Goal: Task Accomplishment & Management: Manage account settings

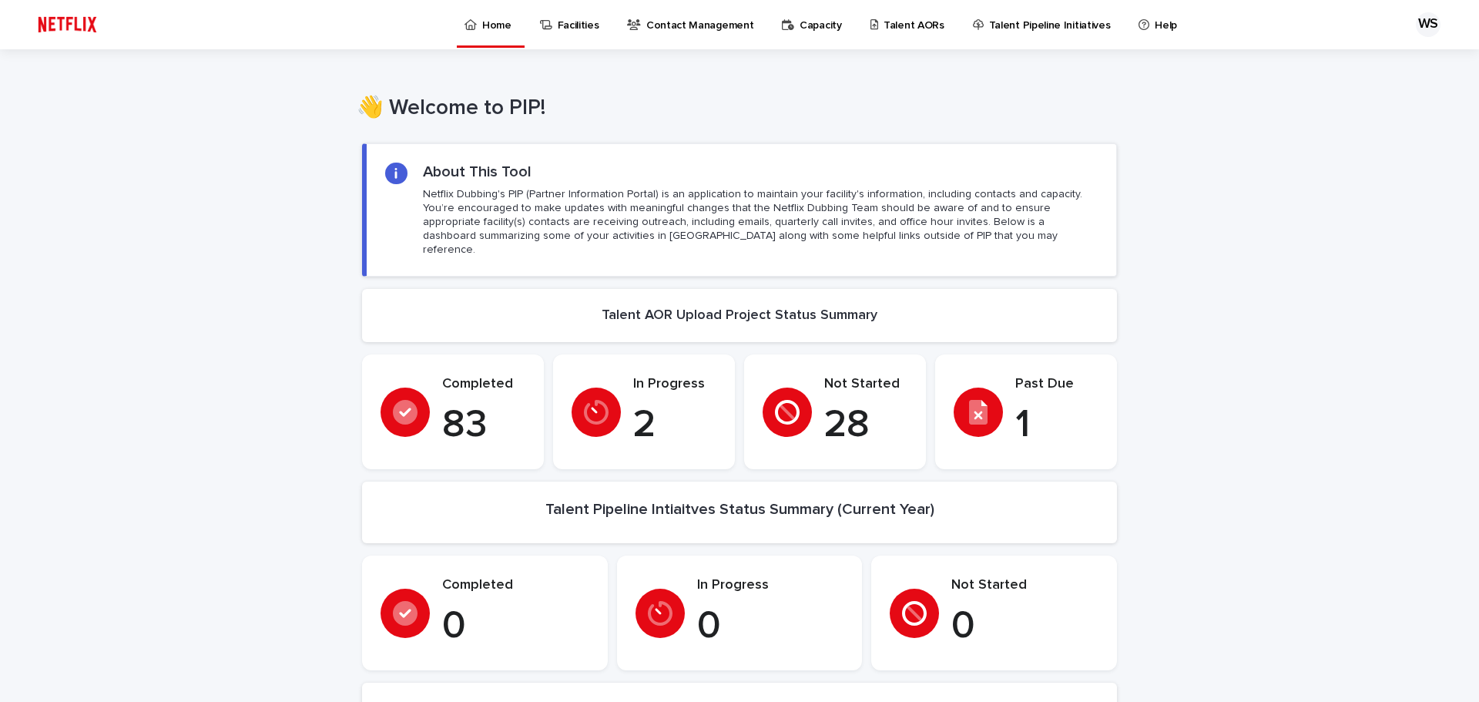
click at [918, 22] on p "Talent AORs" at bounding box center [914, 16] width 61 height 32
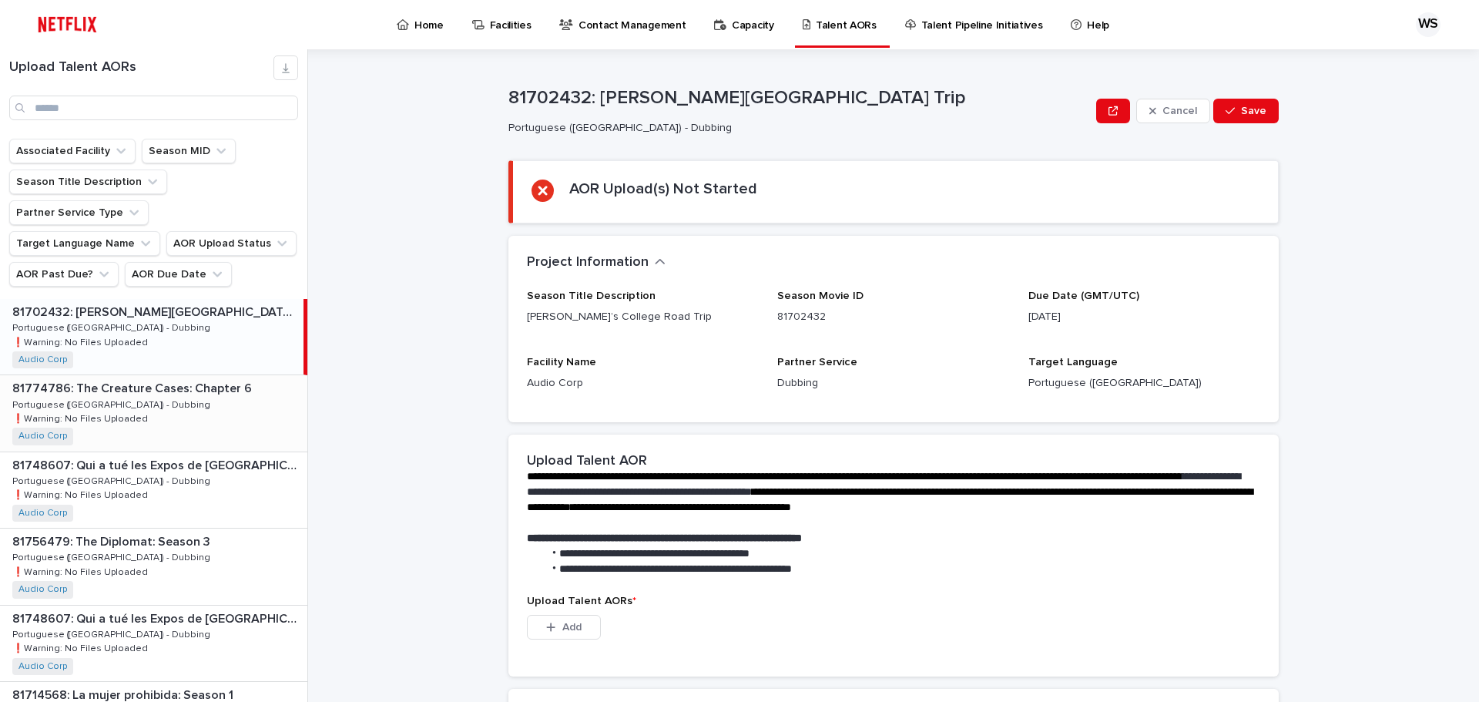
click at [171, 378] on p "81774786: The Creature Cases: Chapter 6" at bounding box center [133, 387] width 243 height 18
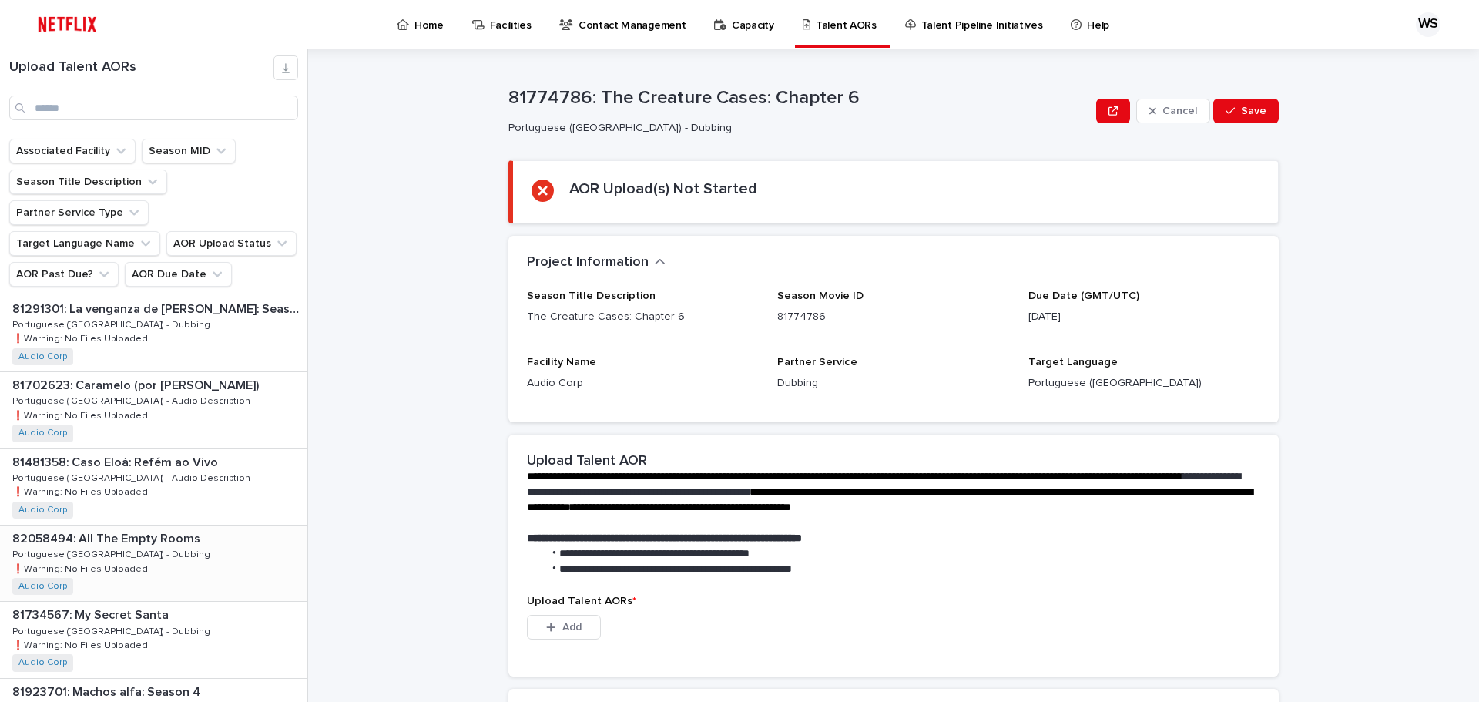
scroll to position [616, 0]
click at [200, 525] on div "81734567: My Secret Santa 81734567: My Secret Santa Portuguese (Brazil) - Dubbi…" at bounding box center [153, 563] width 307 height 76
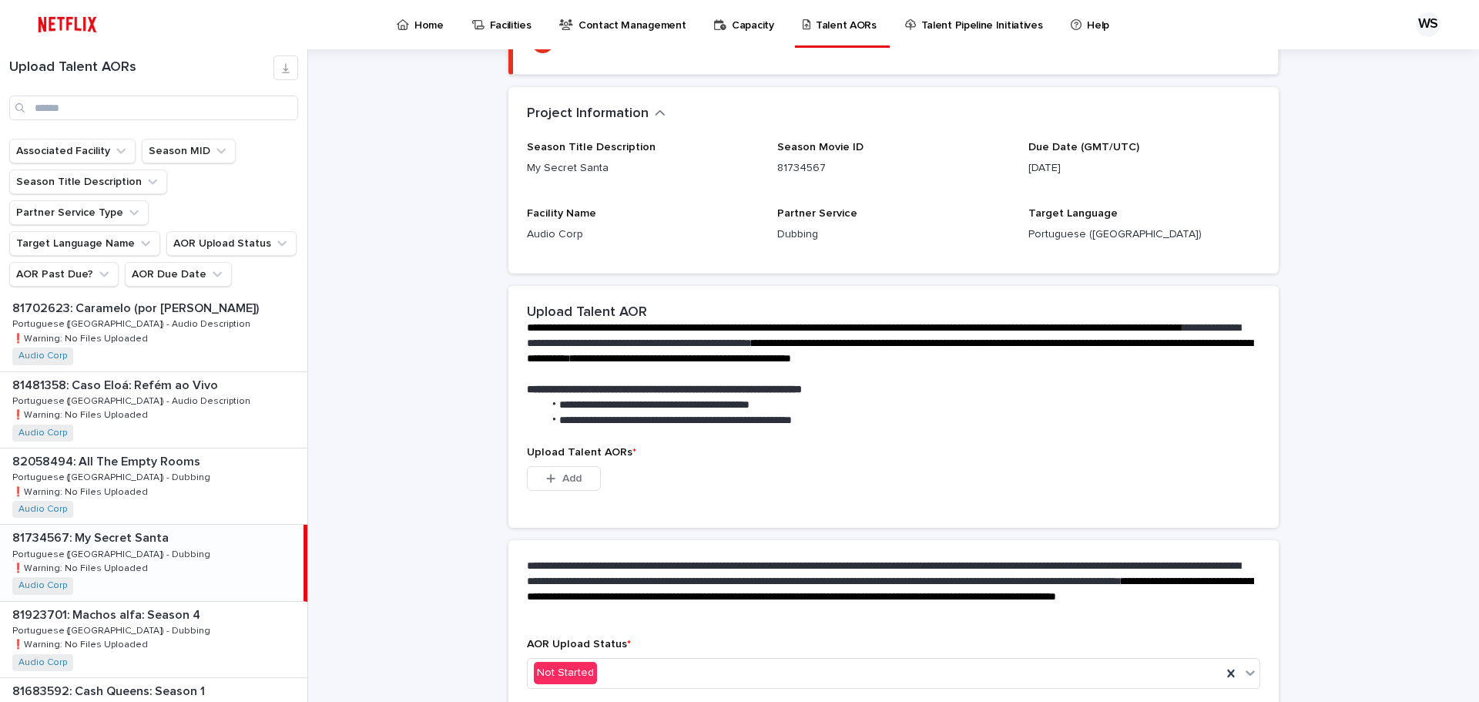
scroll to position [154, 0]
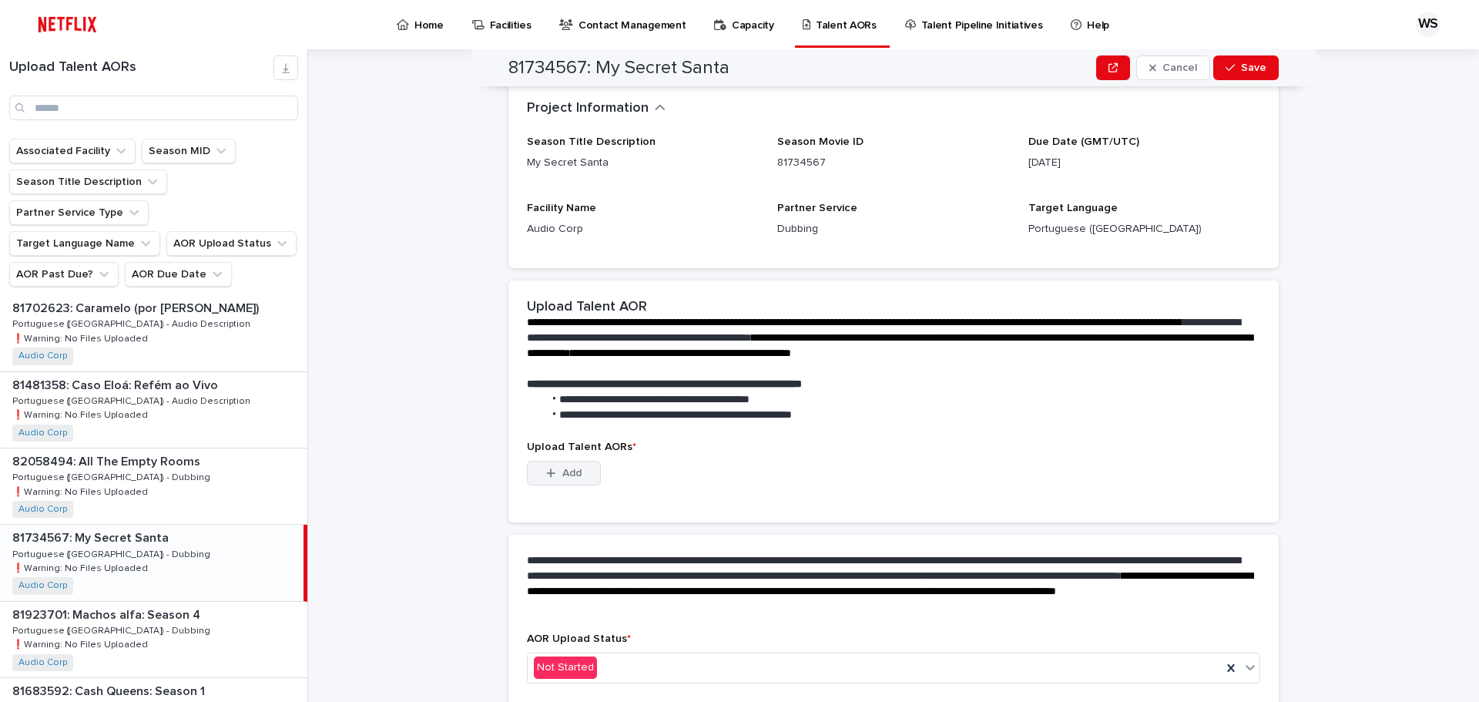
click at [562, 474] on span "Add" at bounding box center [571, 473] width 19 height 11
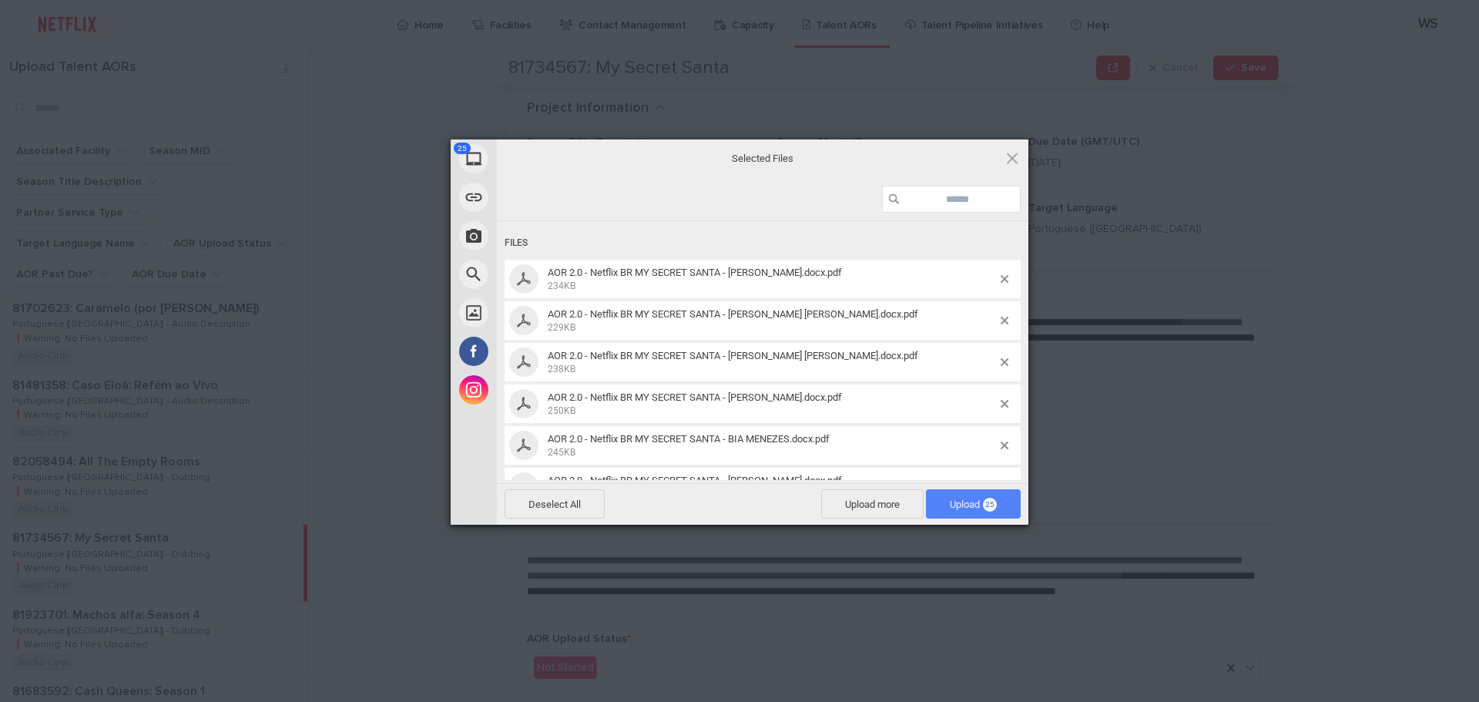
click at [986, 505] on span "25" at bounding box center [990, 505] width 14 height 14
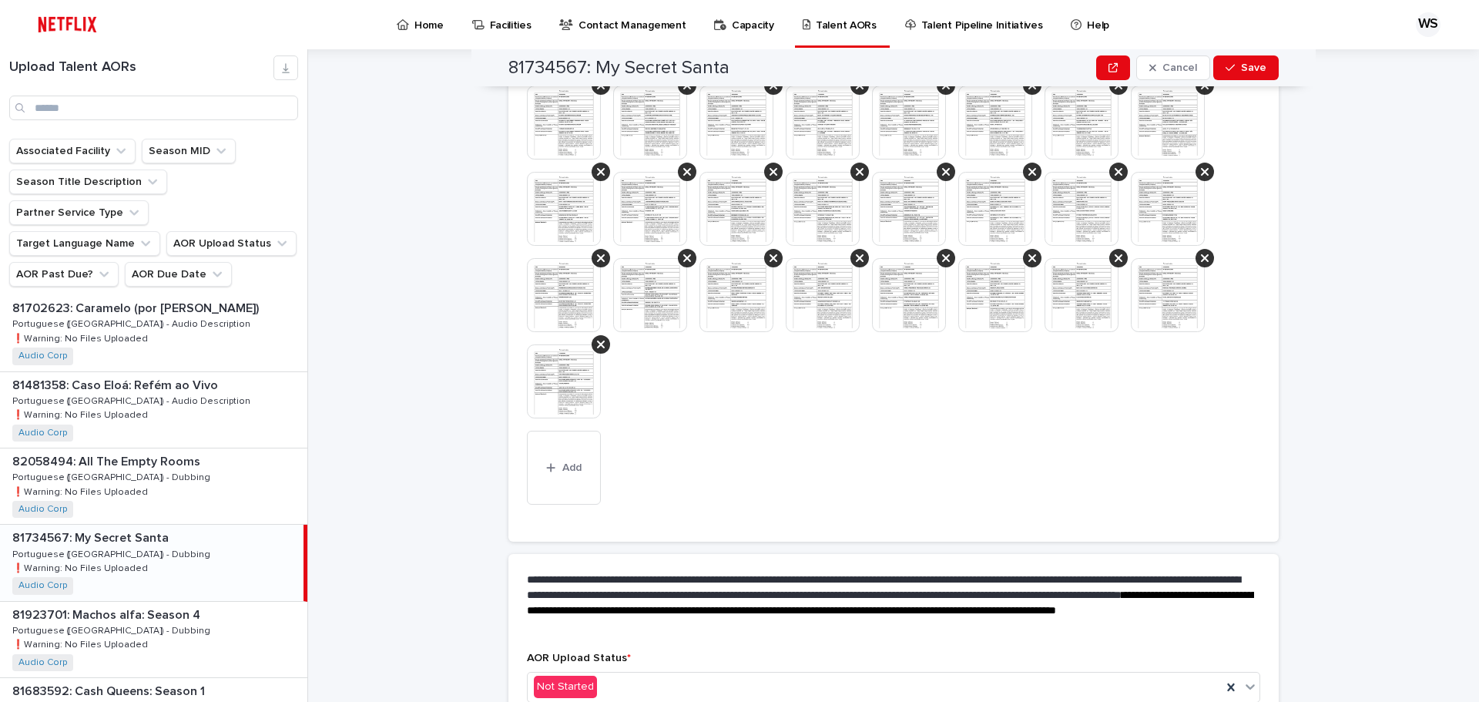
scroll to position [541, 0]
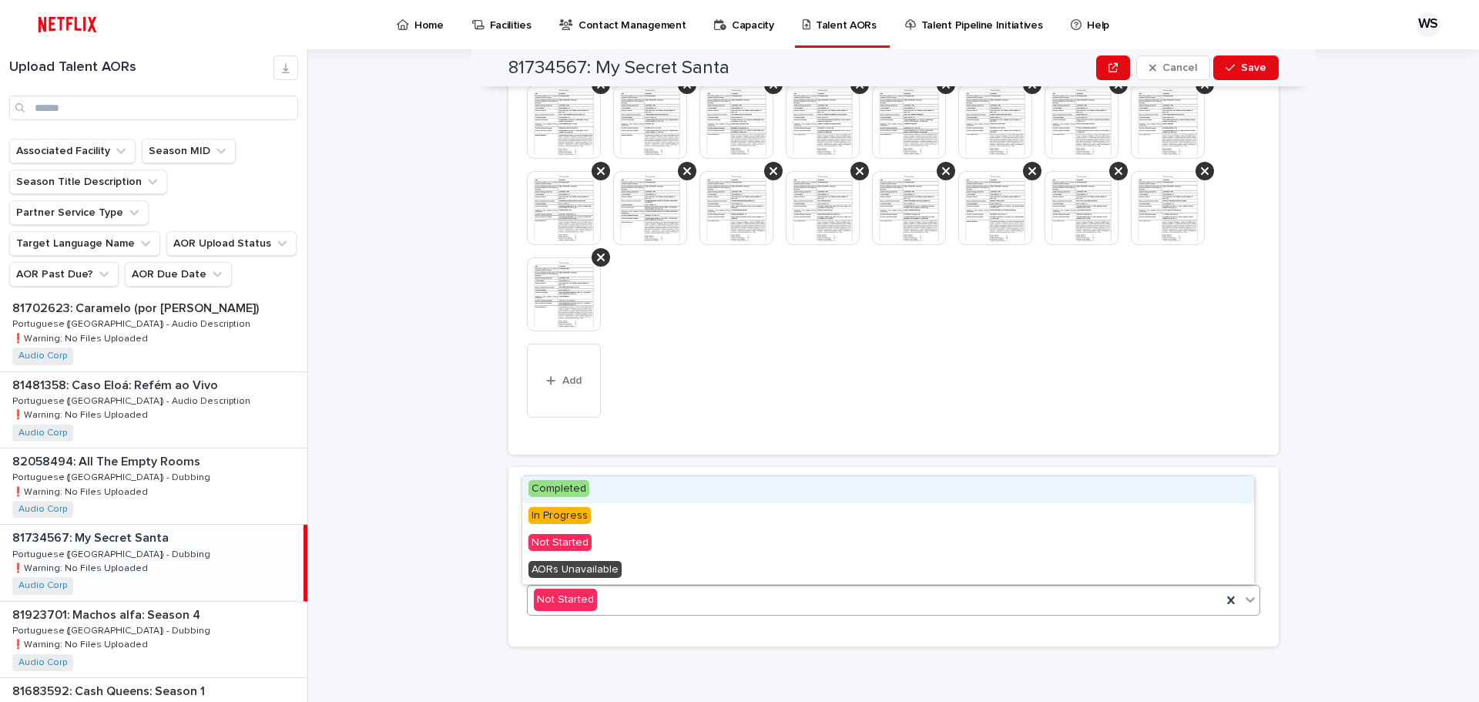
click at [690, 602] on div "Not Started" at bounding box center [875, 599] width 694 height 25
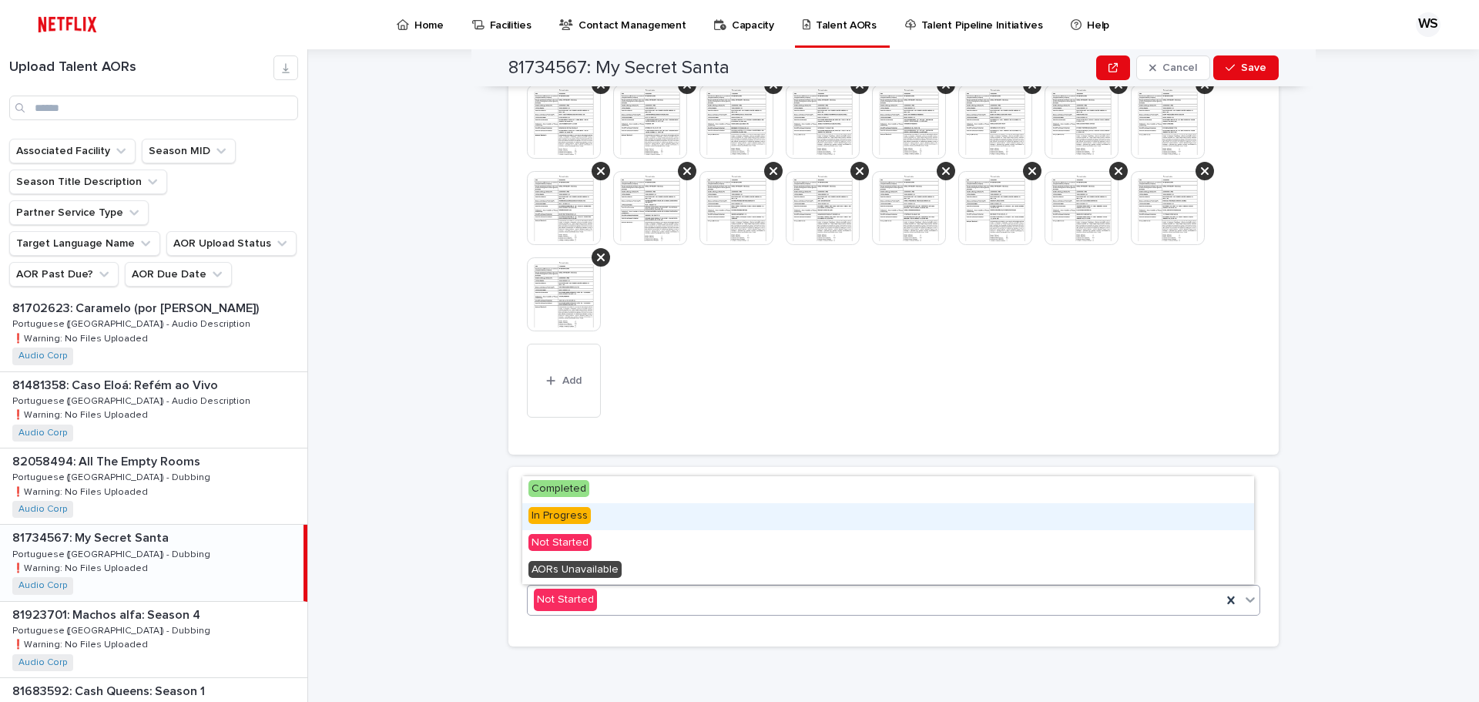
click at [658, 508] on div "In Progress" at bounding box center [888, 516] width 732 height 27
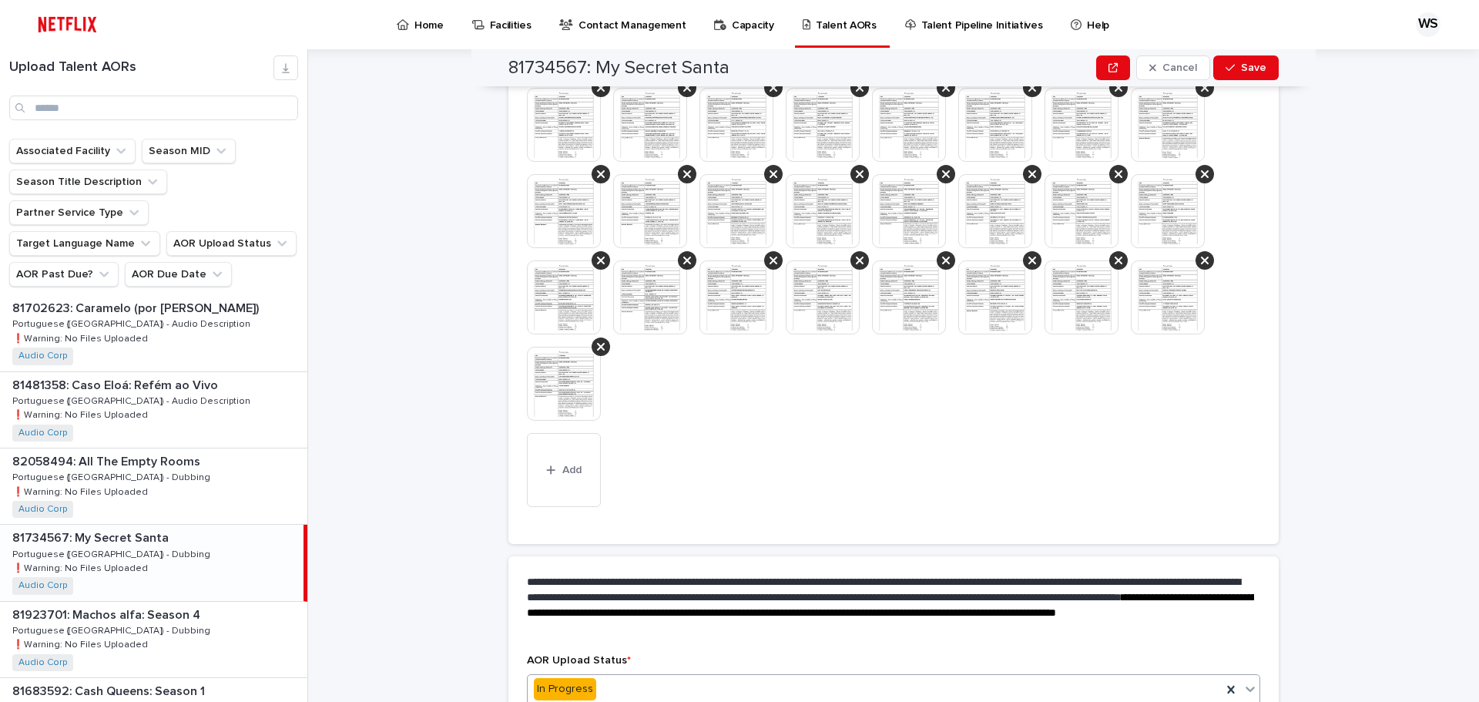
scroll to position [586, 0]
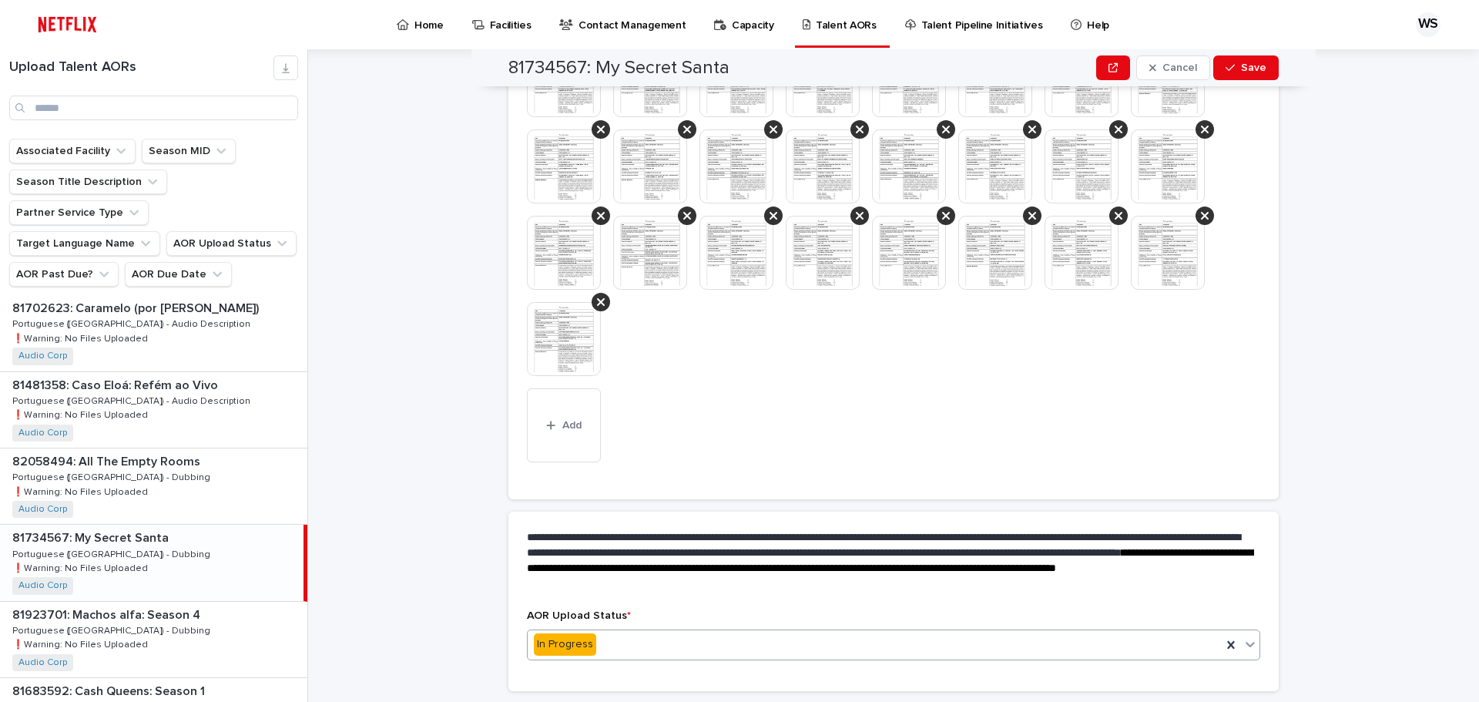
click at [1253, 69] on span "Save" at bounding box center [1253, 67] width 25 height 11
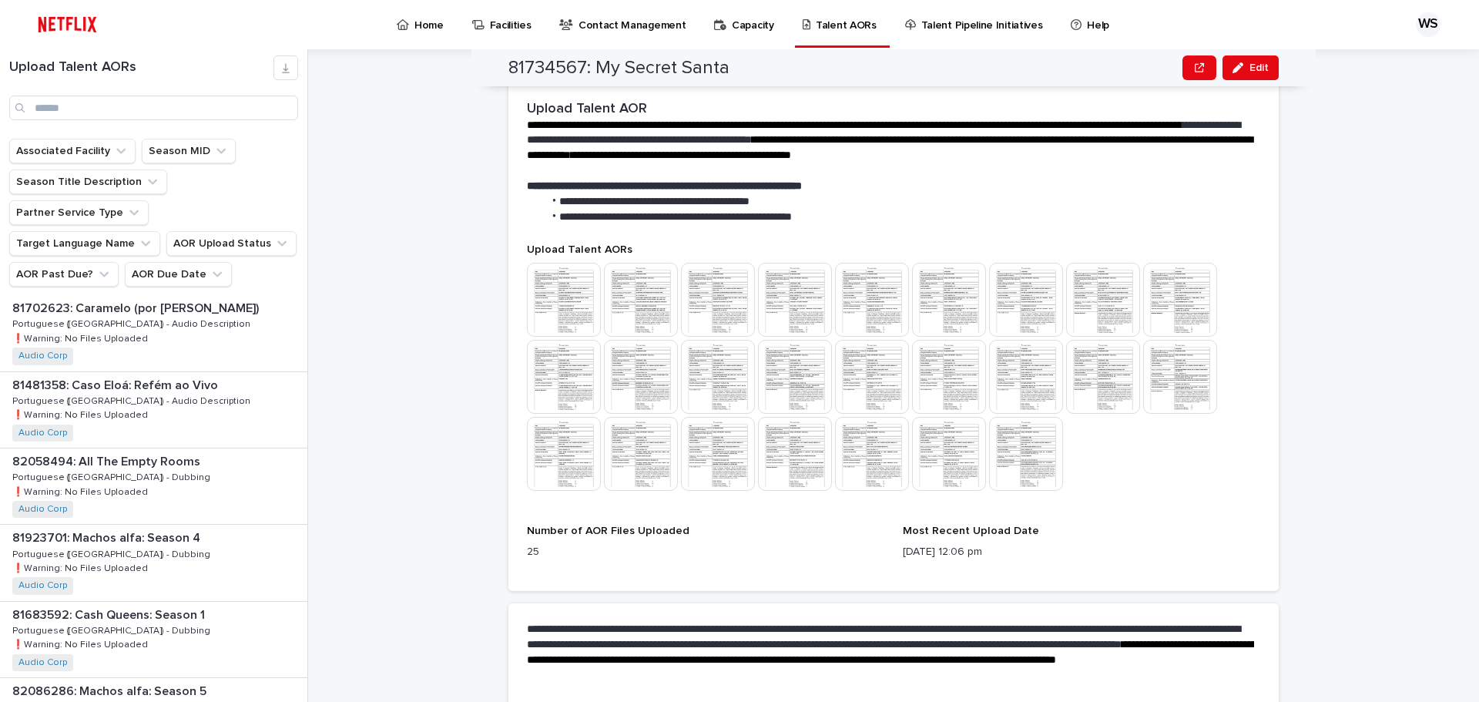
scroll to position [109, 0]
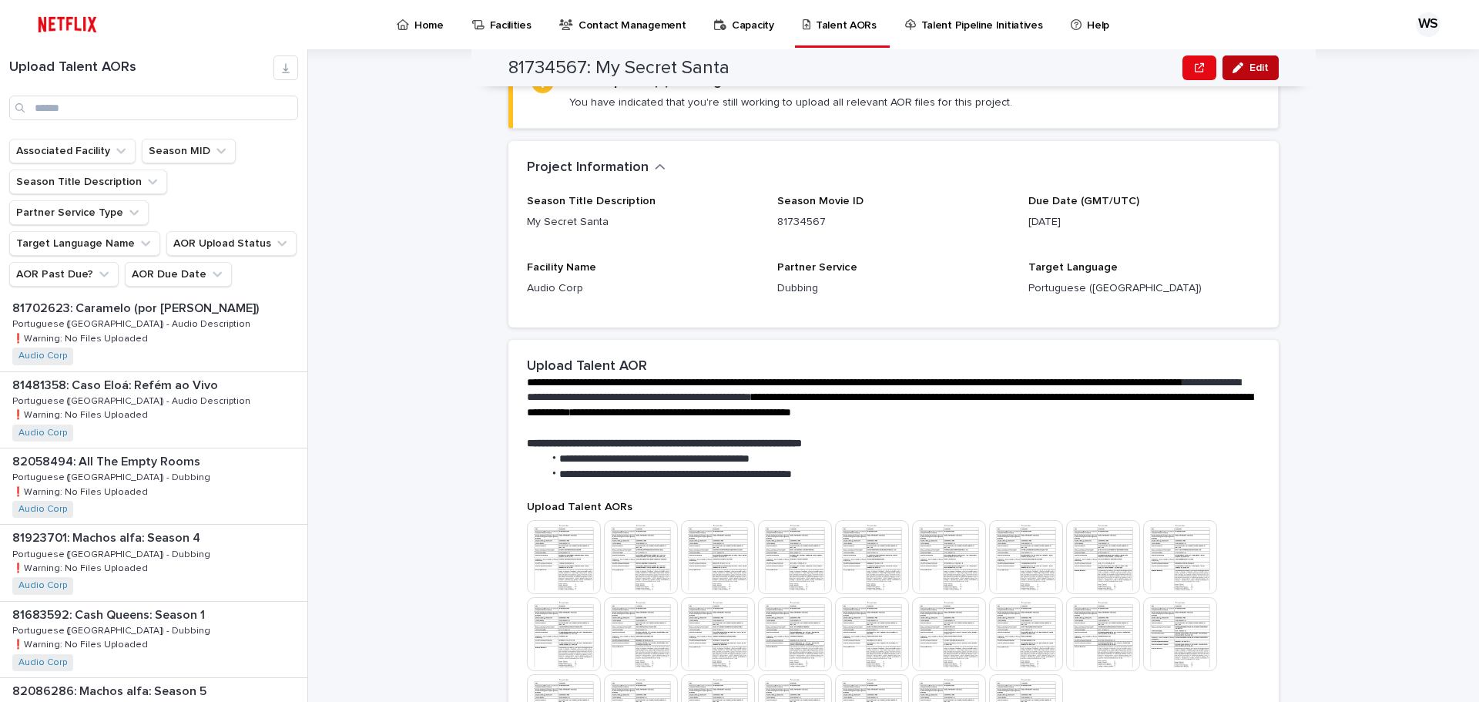
click at [1257, 70] on span "Edit" at bounding box center [1259, 67] width 19 height 11
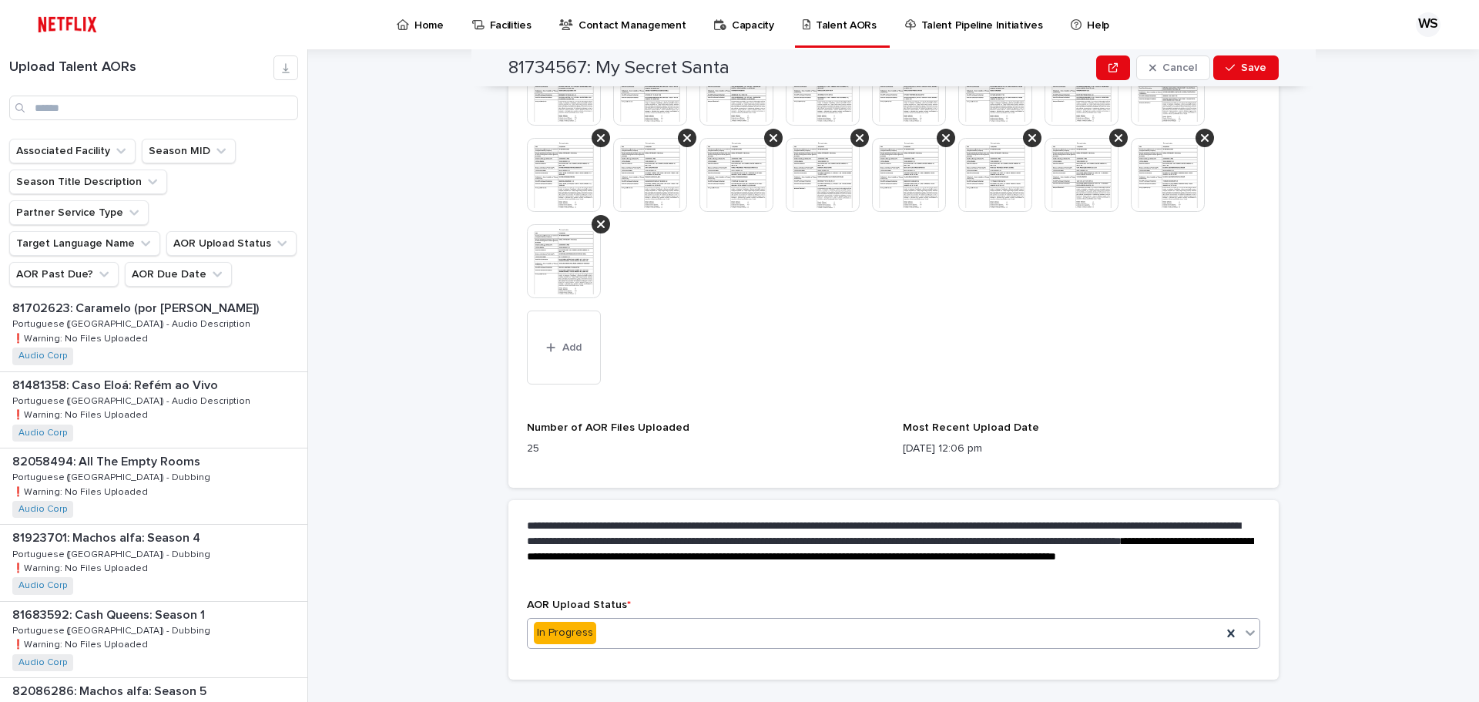
scroll to position [696, 0]
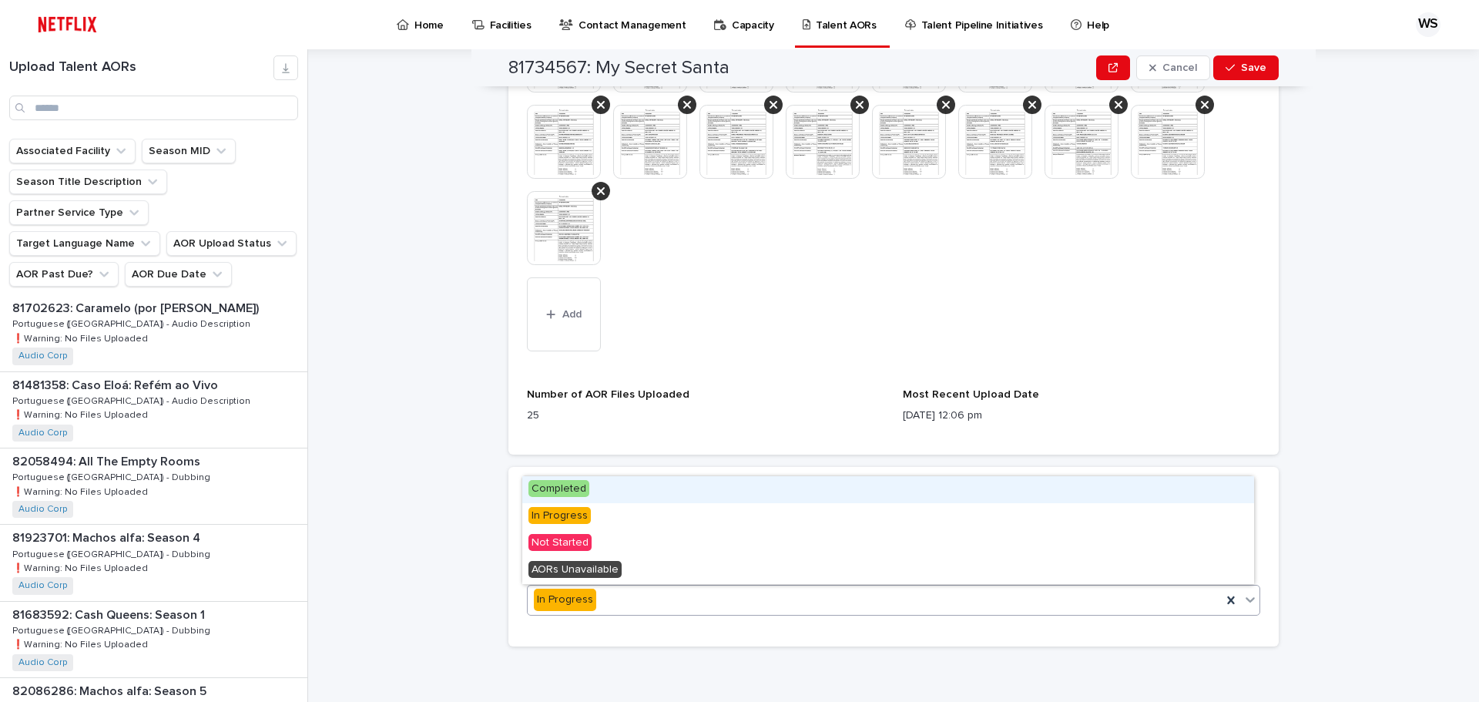
click at [750, 593] on div "In Progress" at bounding box center [875, 599] width 694 height 25
click at [685, 488] on div "Completed" at bounding box center [888, 489] width 732 height 27
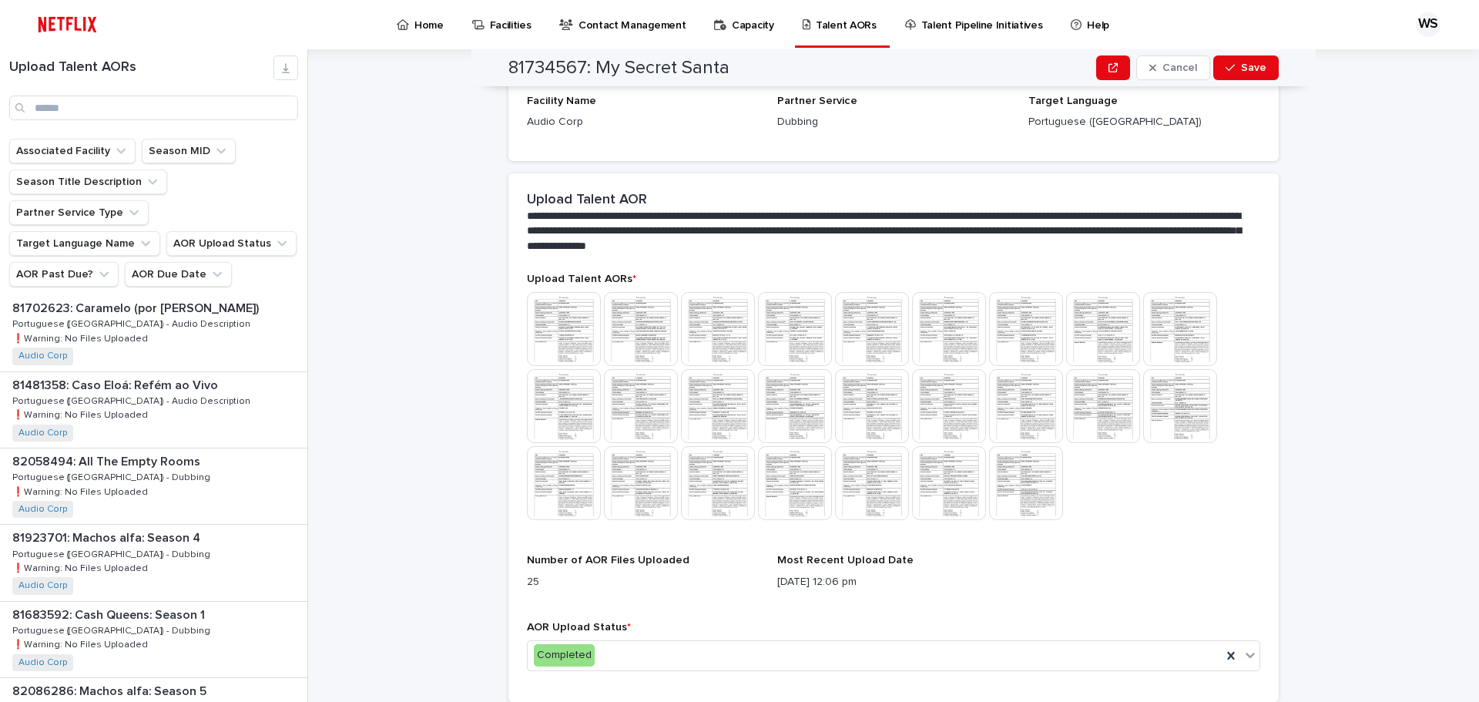
scroll to position [331, 0]
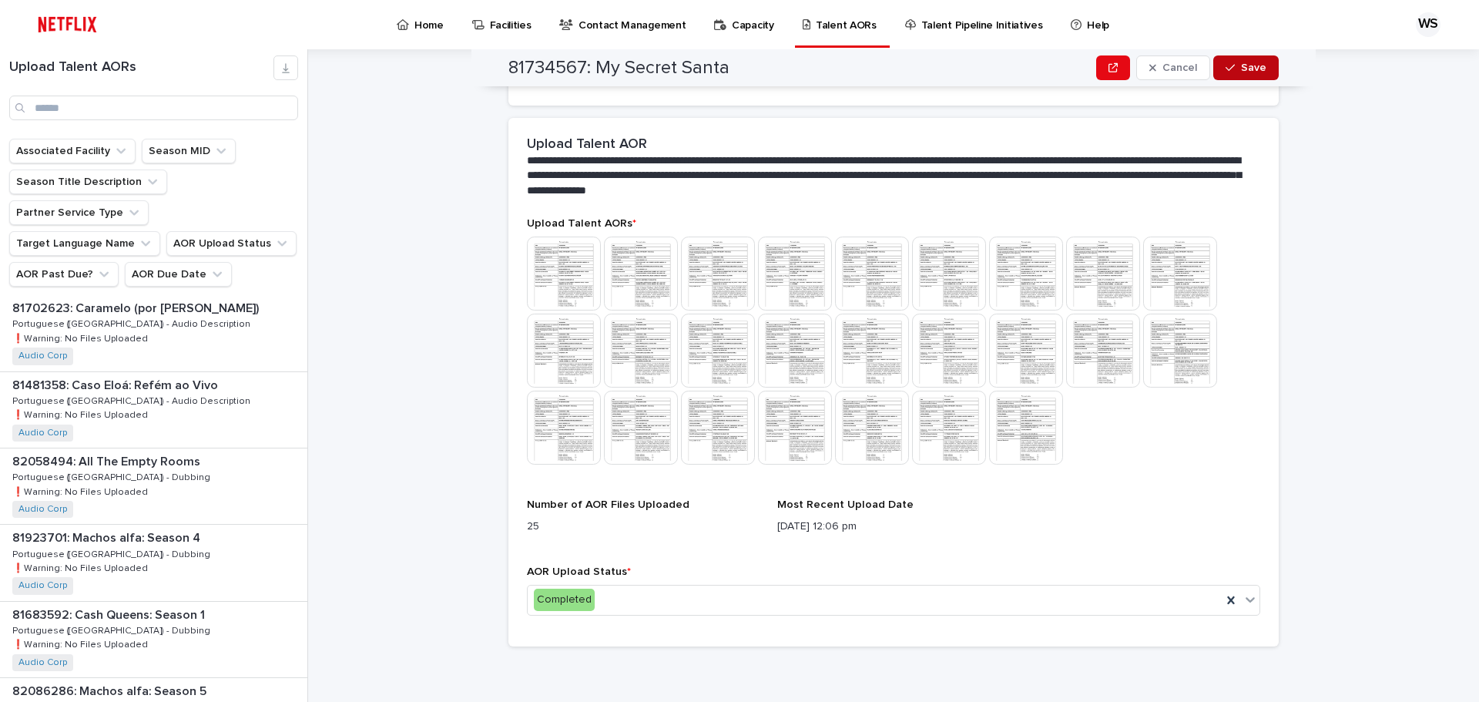
click at [1258, 65] on span "Save" at bounding box center [1253, 67] width 25 height 11
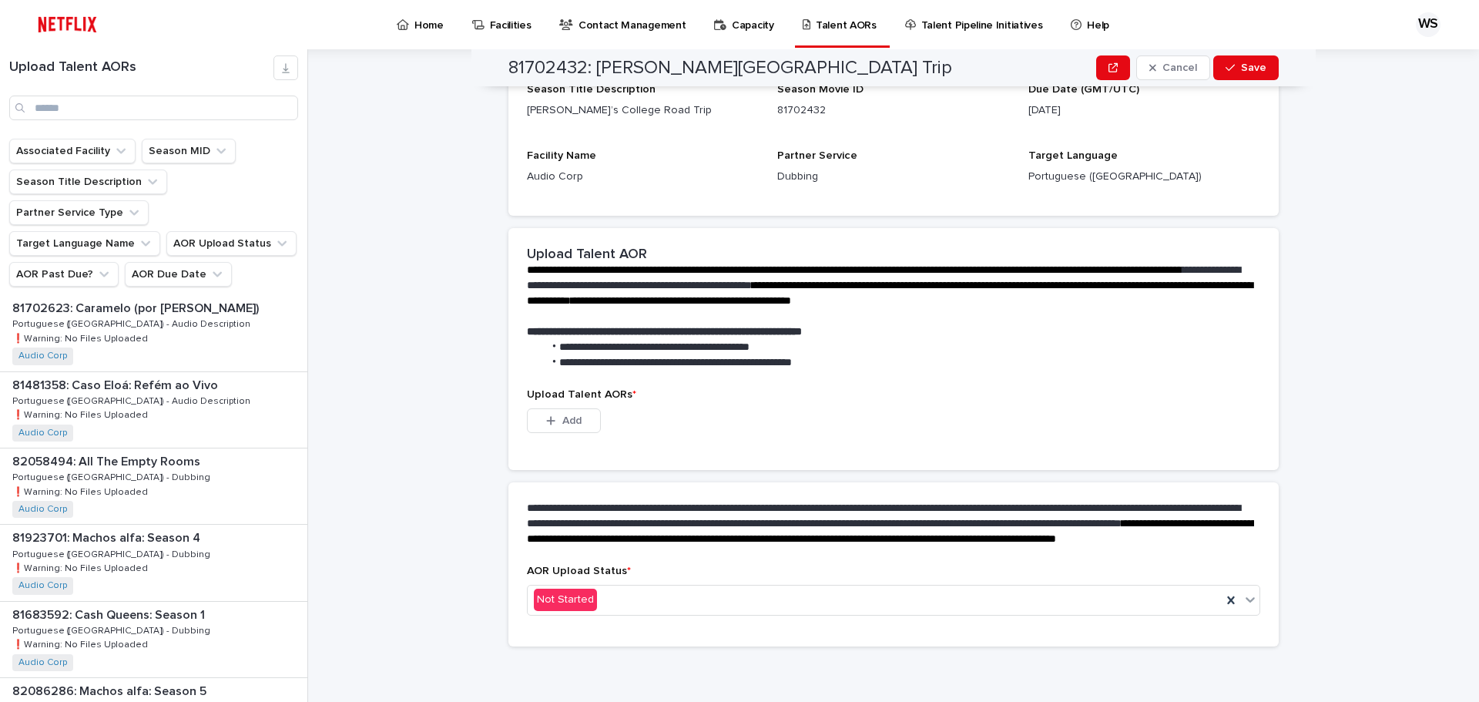
scroll to position [222, 0]
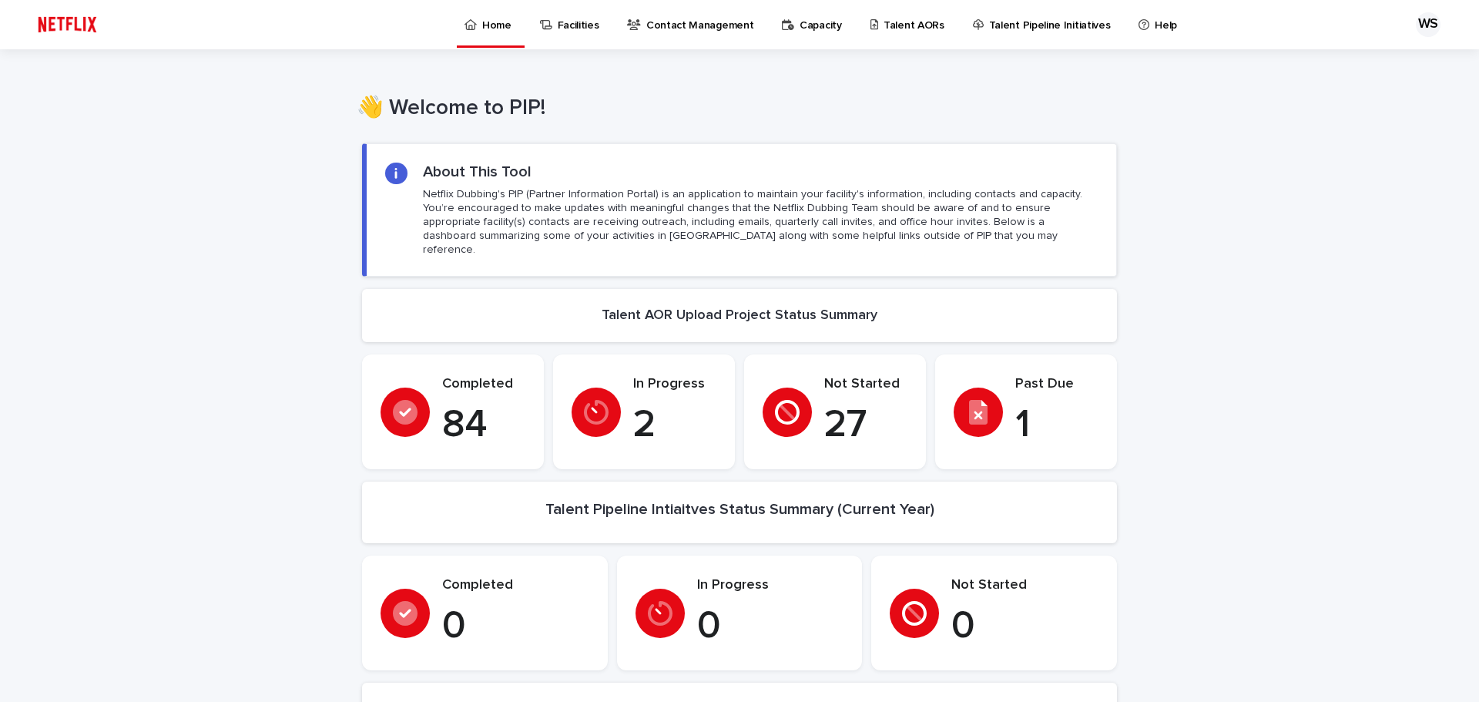
click at [907, 25] on p "Talent AORs" at bounding box center [914, 16] width 61 height 32
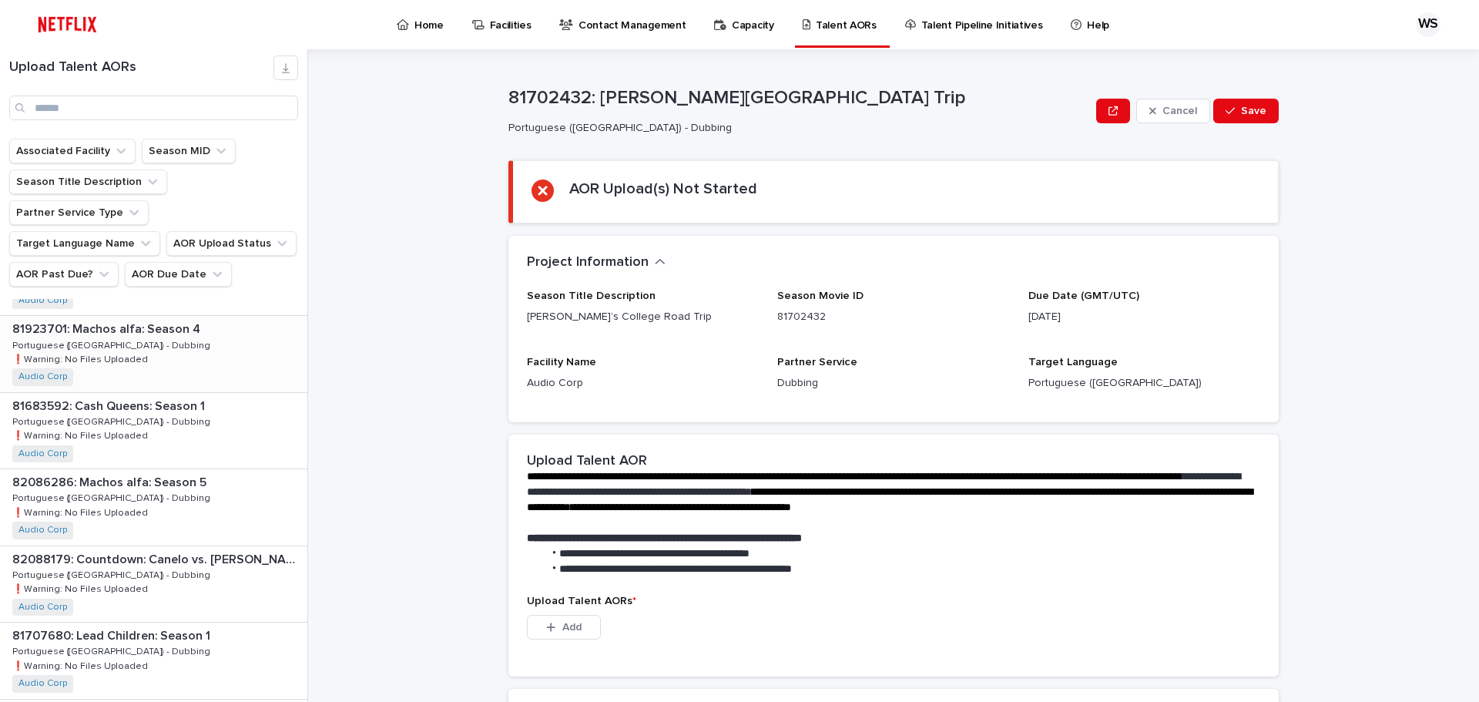
scroll to position [847, 0]
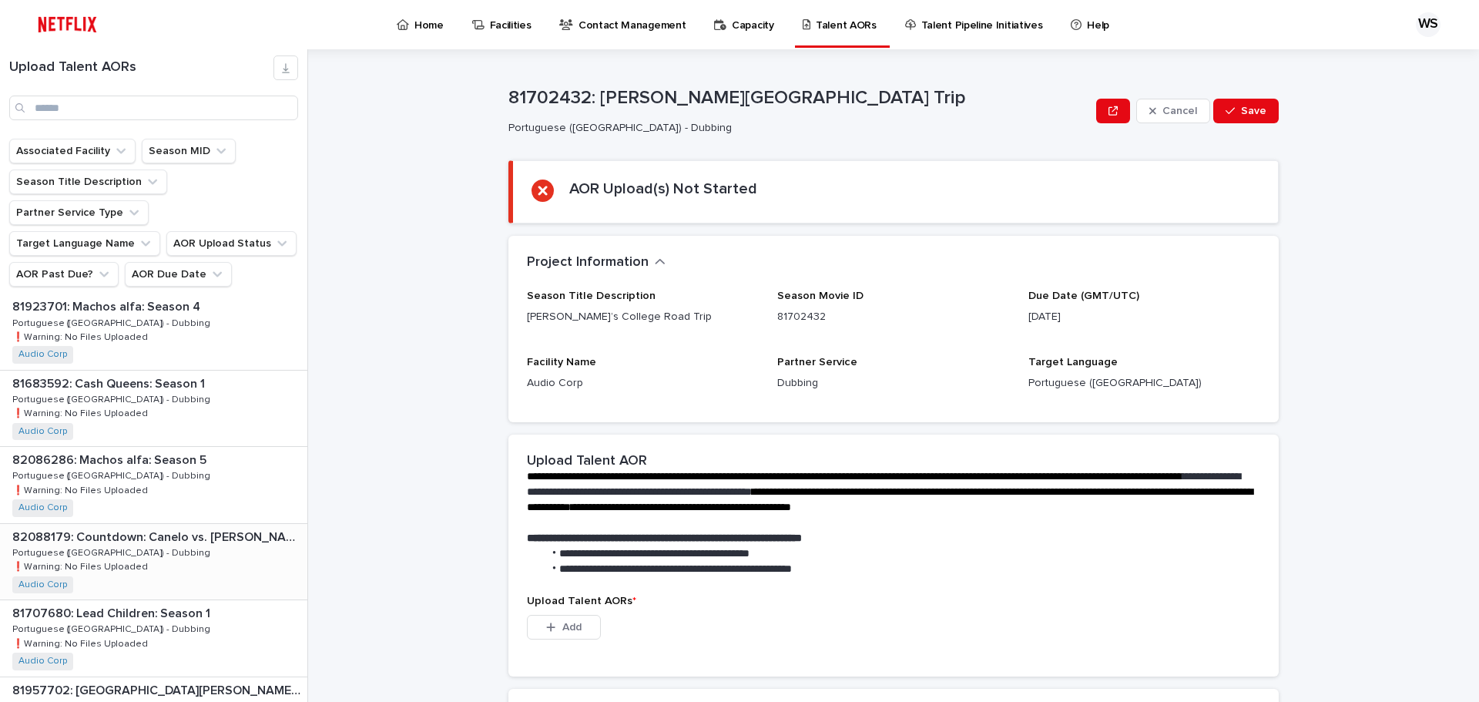
click at [185, 525] on div "82088179: Countdown: Canelo vs. [PERSON_NAME]: Season 1 82088179: Countdown: Ca…" at bounding box center [153, 562] width 307 height 76
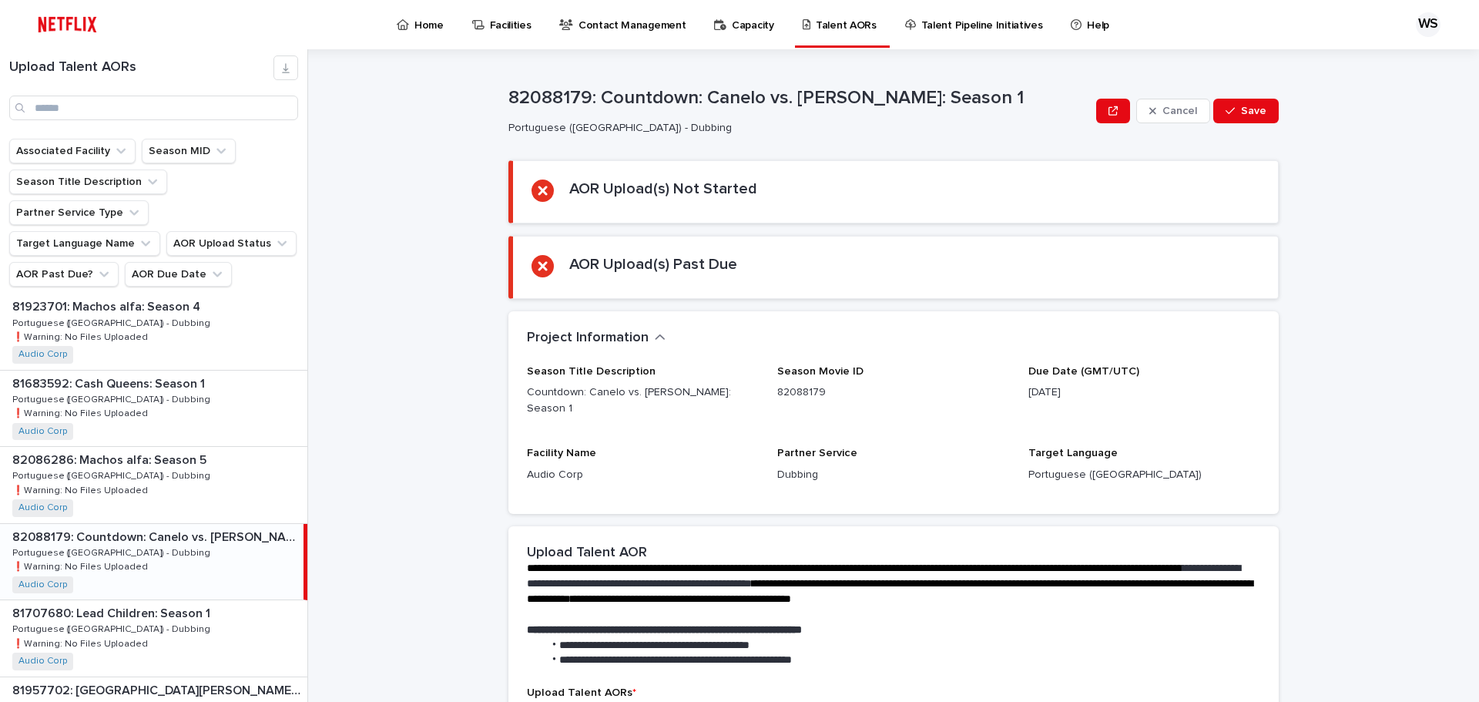
click at [945, 104] on p "82088179: Countdown: Canelo vs. [PERSON_NAME]: Season 1" at bounding box center [799, 98] width 582 height 22
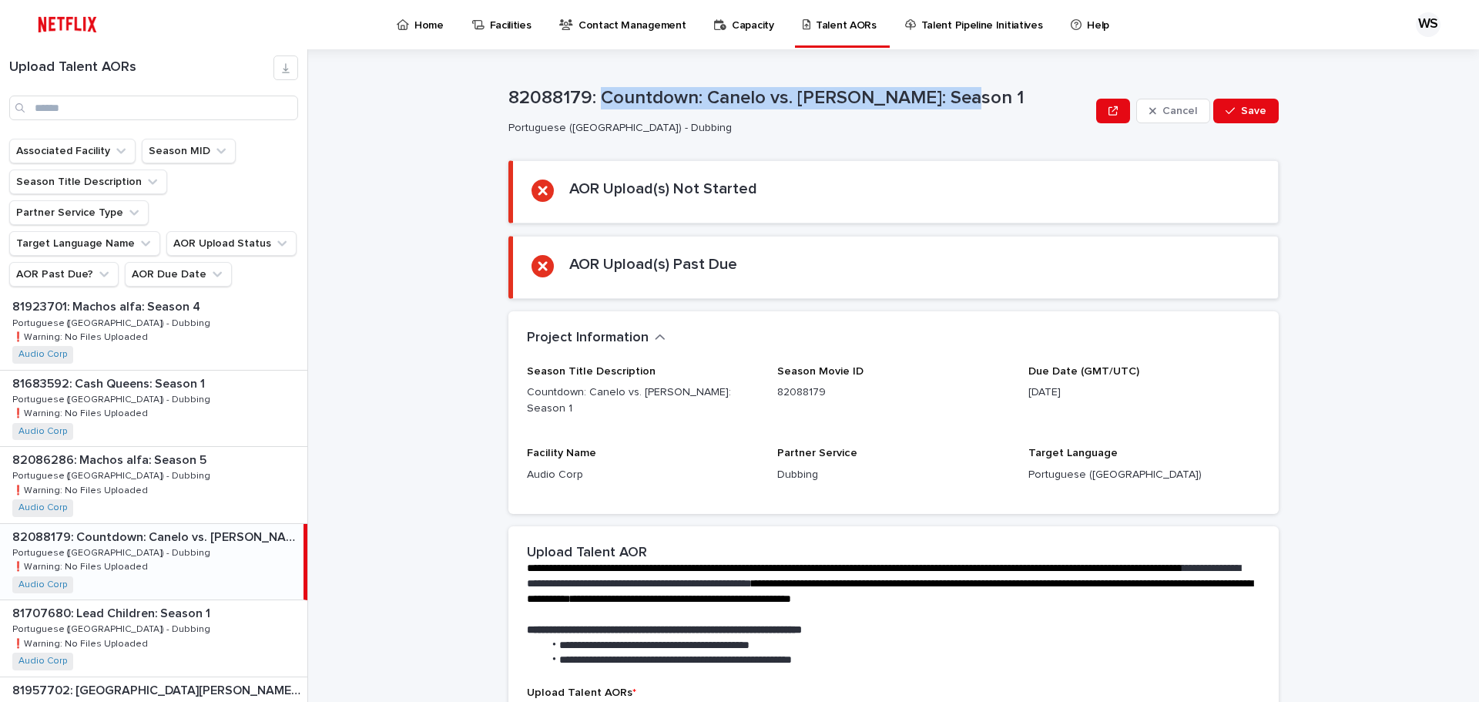
drag, startPoint x: 961, startPoint y: 97, endPoint x: 604, endPoint y: 94, distance: 356.7
click at [601, 93] on p "82088179: Countdown: Canelo vs. [PERSON_NAME]: Season 1" at bounding box center [799, 98] width 582 height 22
copy p "Countdown: Canelo vs. [PERSON_NAME]: Season 1"
